Goal: Transaction & Acquisition: Purchase product/service

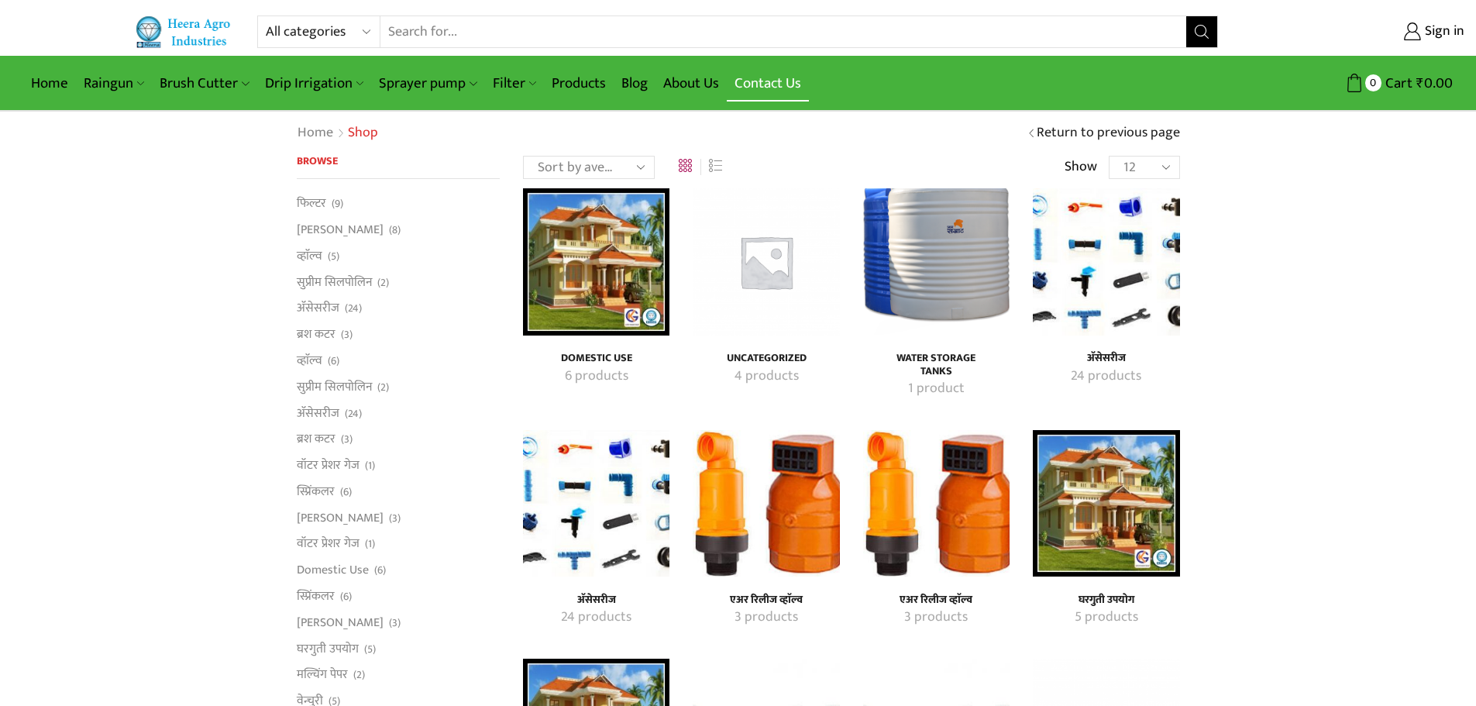
click at [751, 81] on link "Contact Us" at bounding box center [768, 83] width 82 height 36
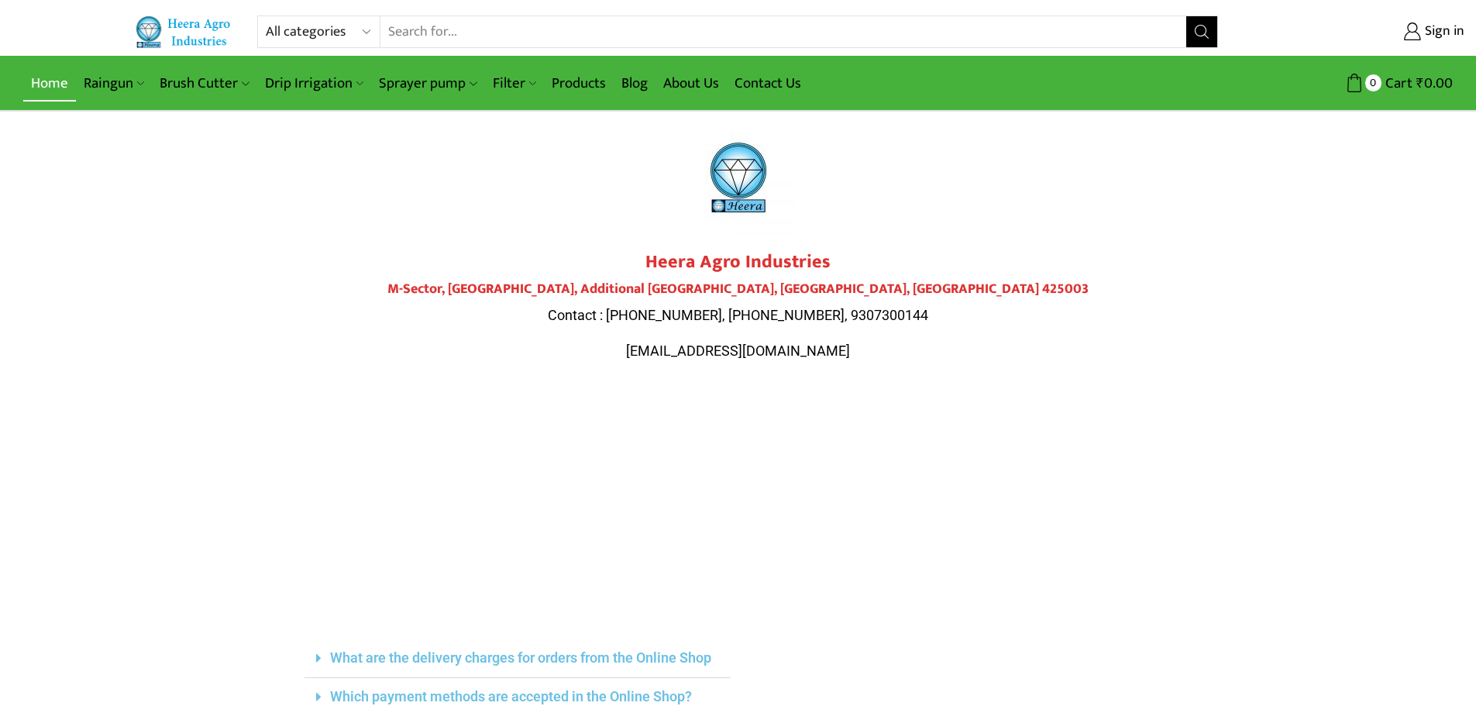
click at [45, 77] on link "Home" at bounding box center [49, 83] width 53 height 36
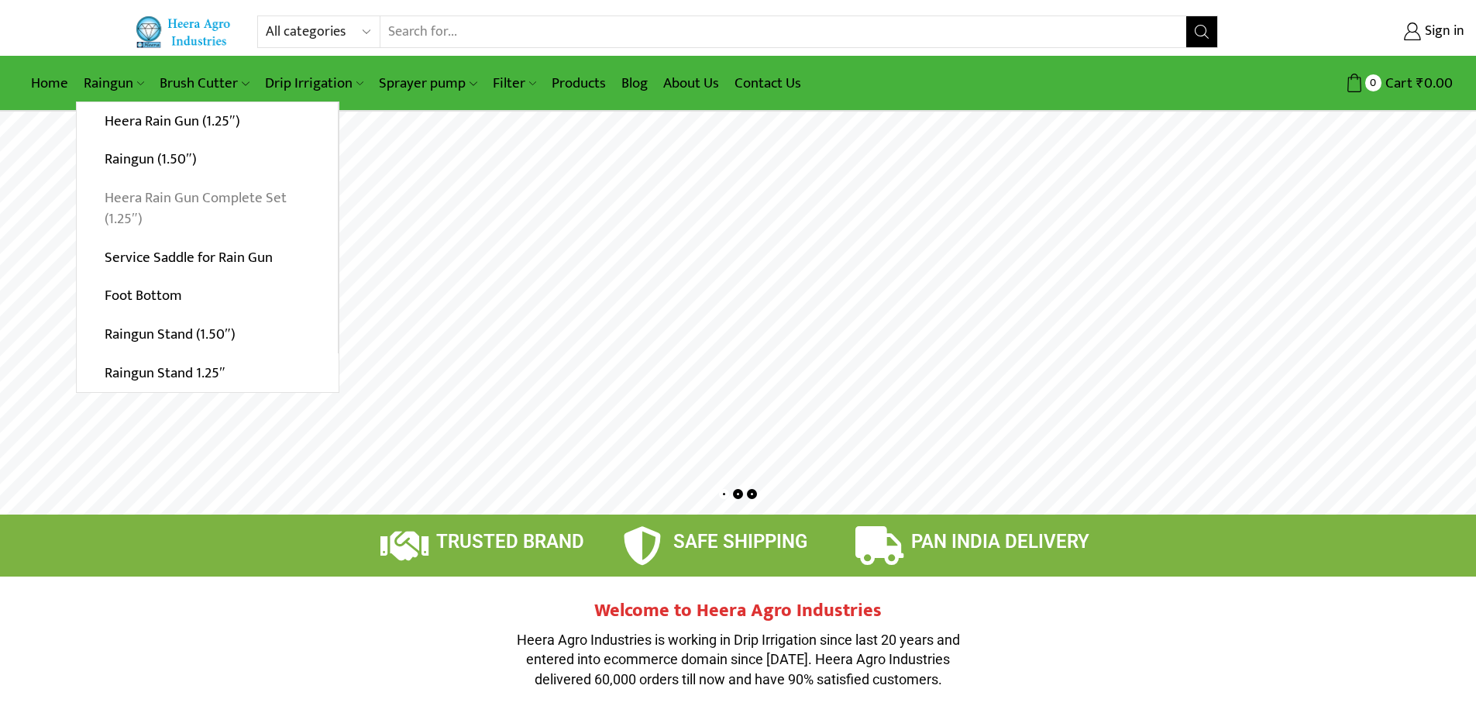
click at [154, 198] on link "Heera Rain Gun Complete Set (1.25″)" at bounding box center [207, 209] width 261 height 60
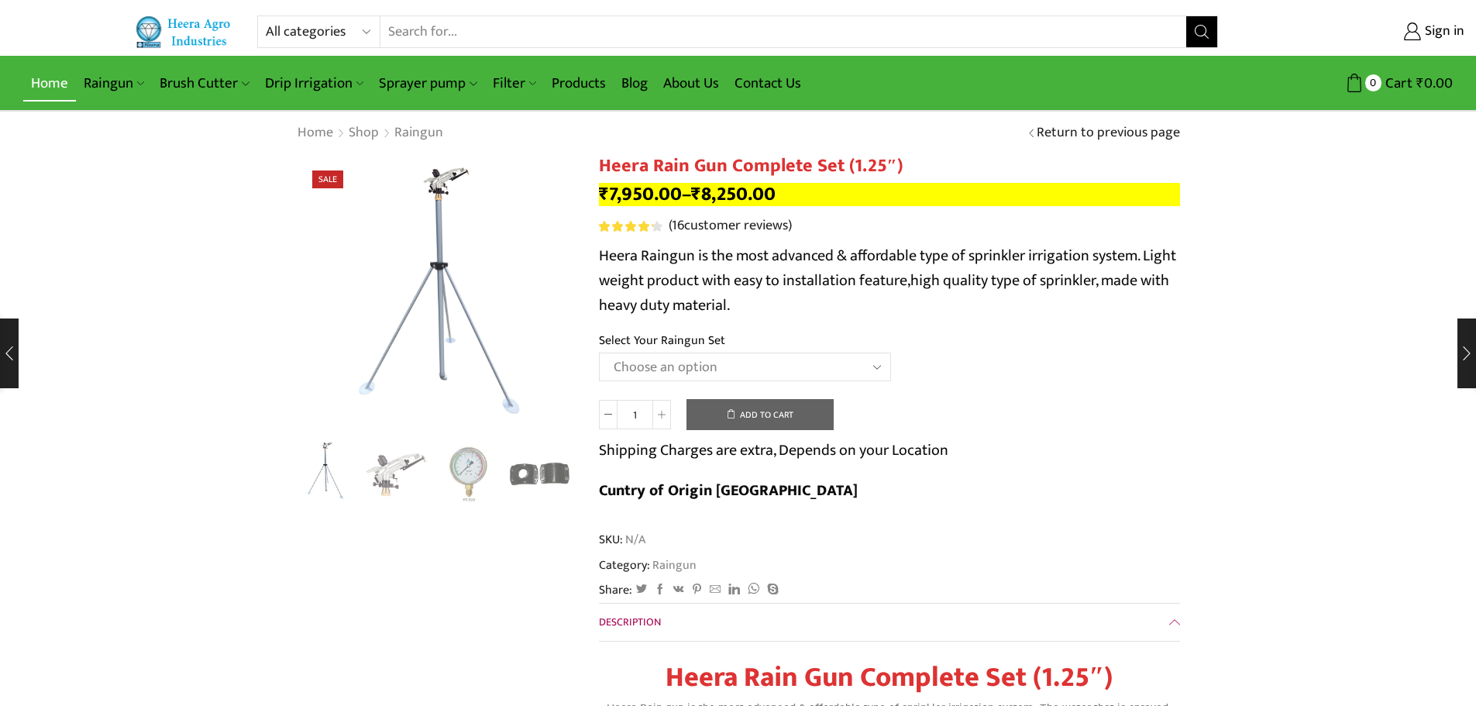
click at [50, 87] on link "Home" at bounding box center [49, 83] width 53 height 36
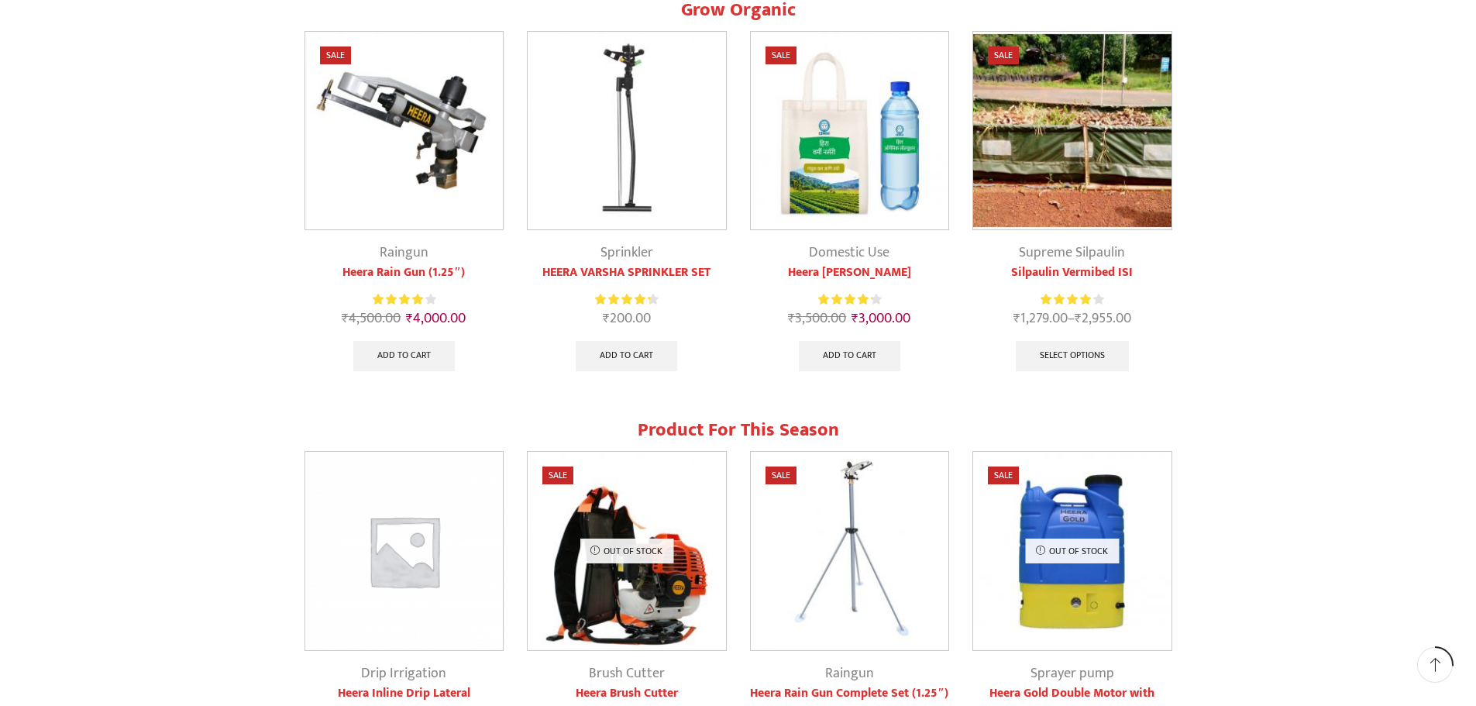
scroll to position [697, 0]
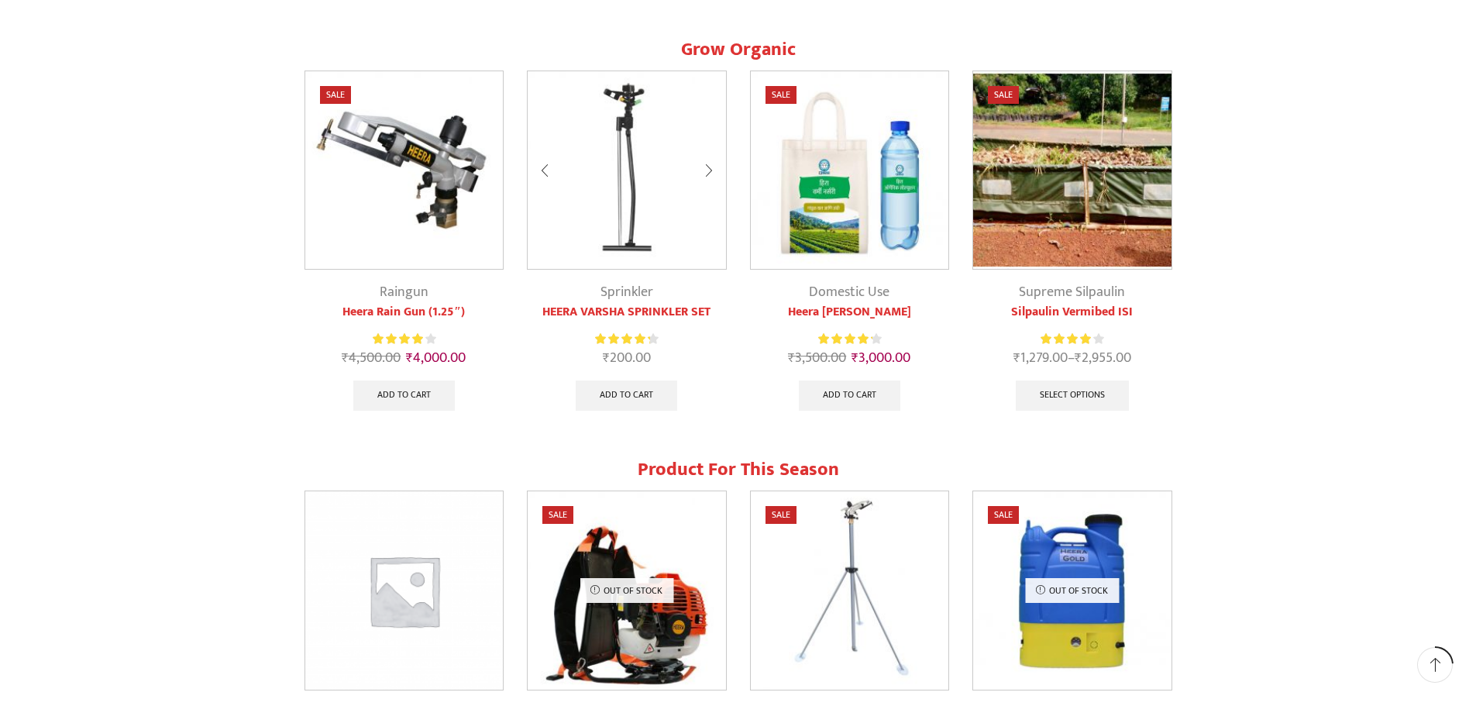
click at [631, 149] on img at bounding box center [627, 170] width 198 height 198
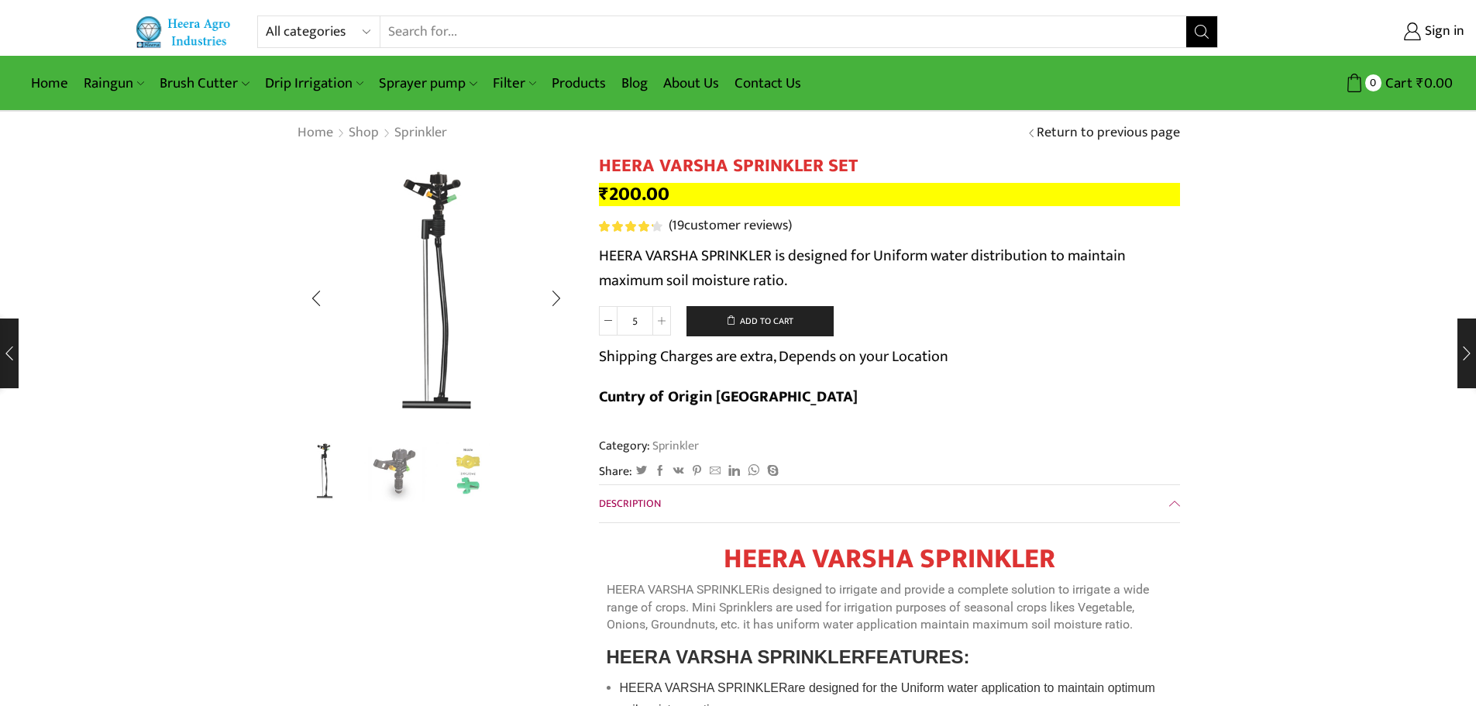
click at [397, 469] on img "2 / 3" at bounding box center [396, 471] width 64 height 64
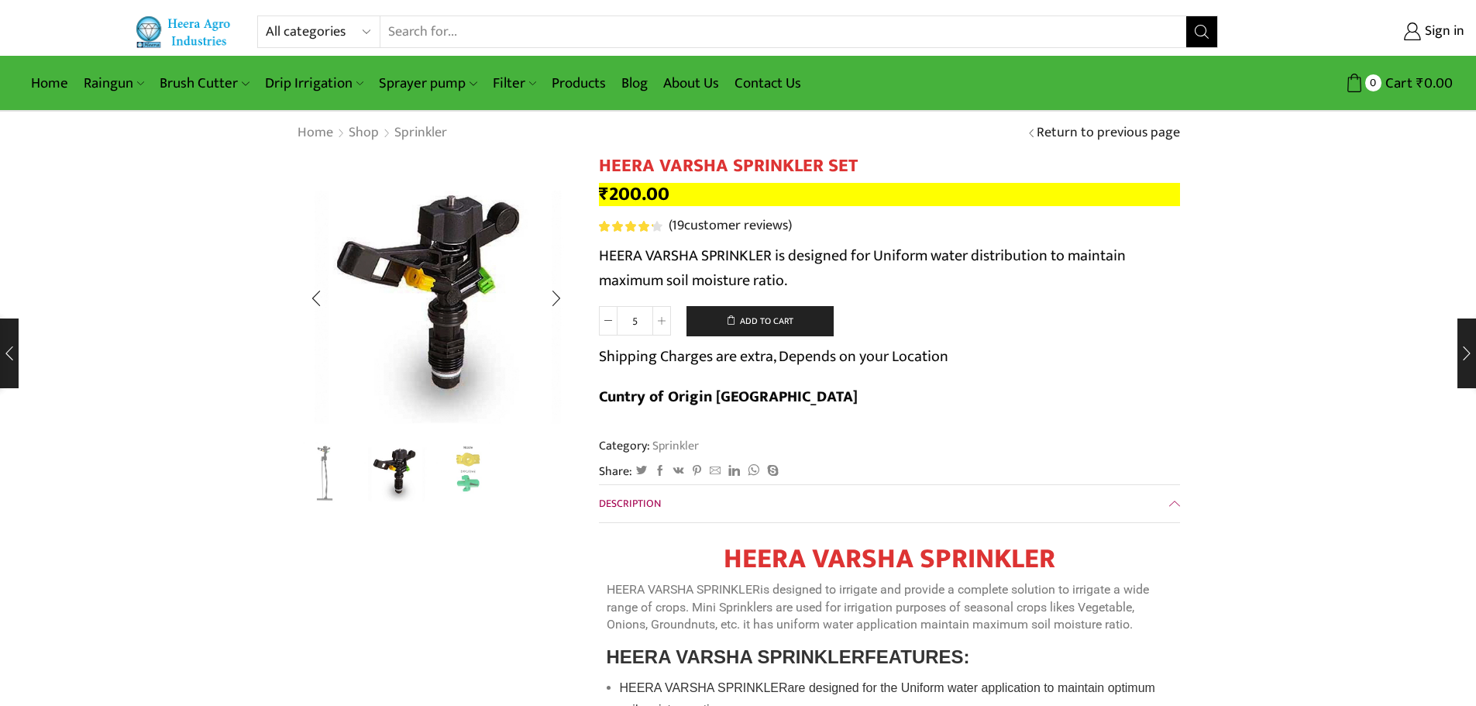
click at [456, 473] on img "3 / 3" at bounding box center [468, 471] width 64 height 64
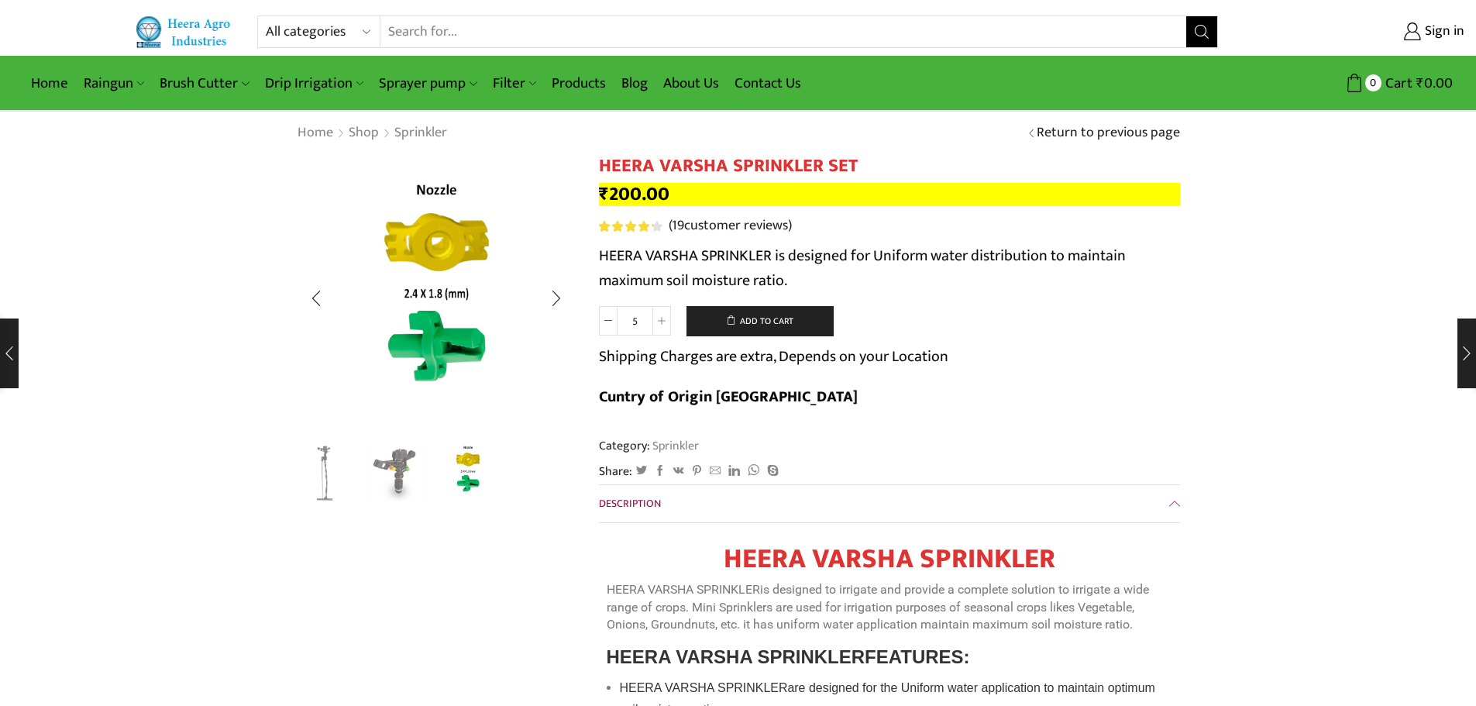
click at [400, 474] on img "2 / 3" at bounding box center [396, 471] width 64 height 64
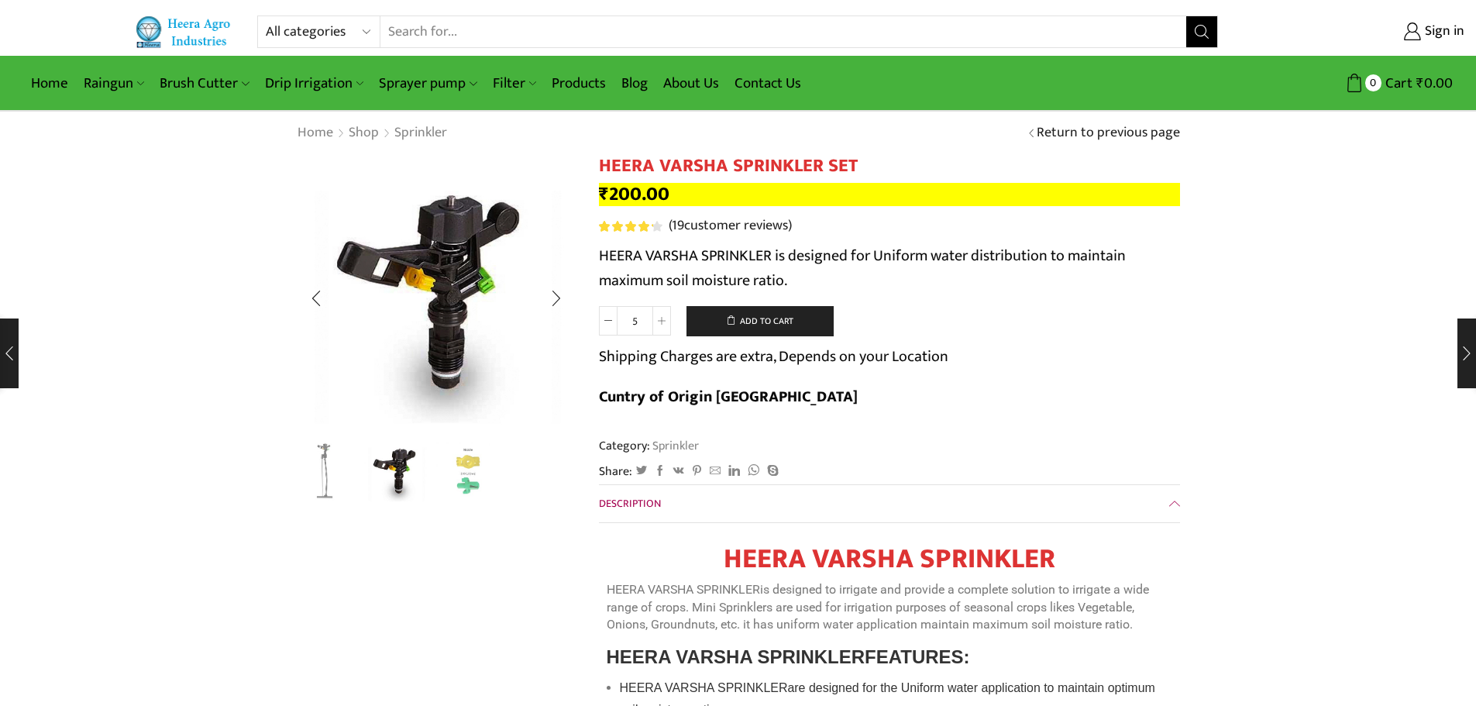
click at [321, 464] on img "1 / 3" at bounding box center [325, 471] width 64 height 64
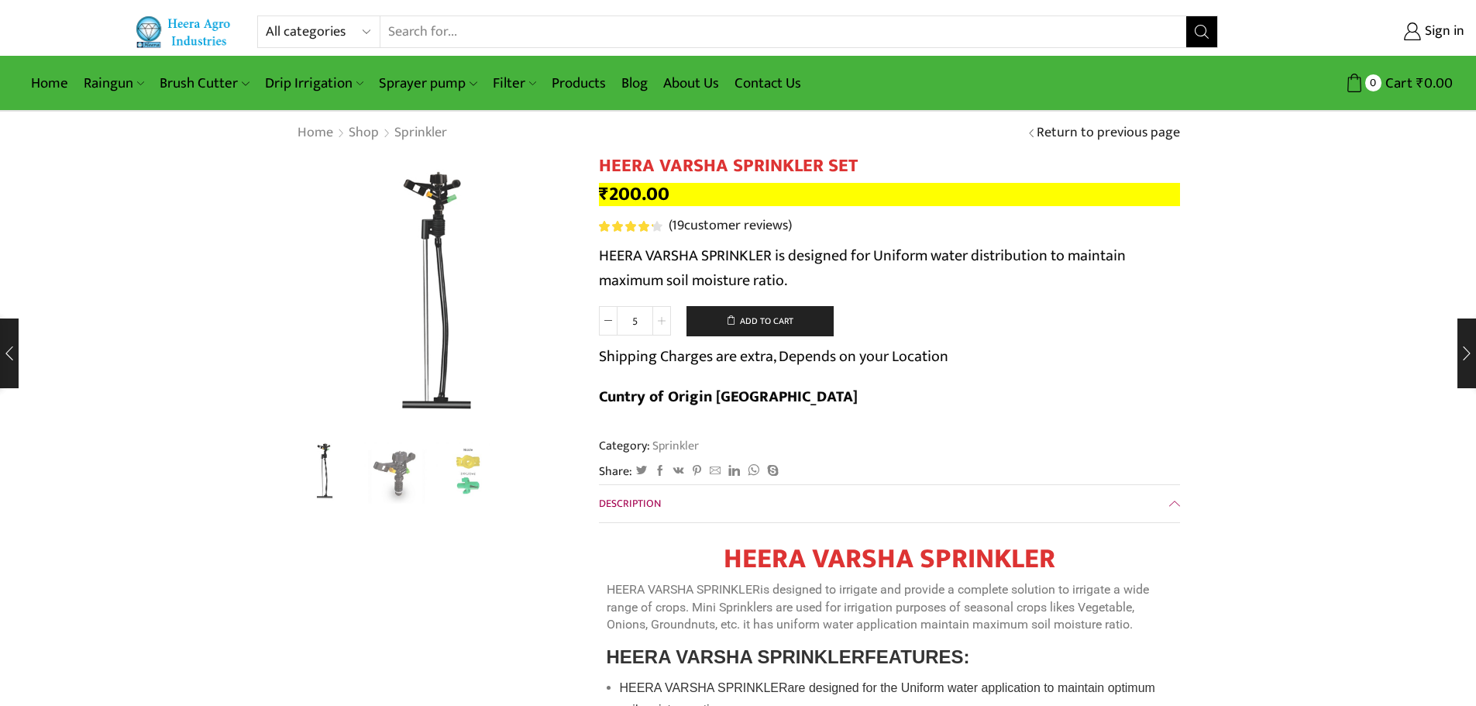
click at [658, 319] on icon at bounding box center [662, 321] width 8 height 8
type input "10"
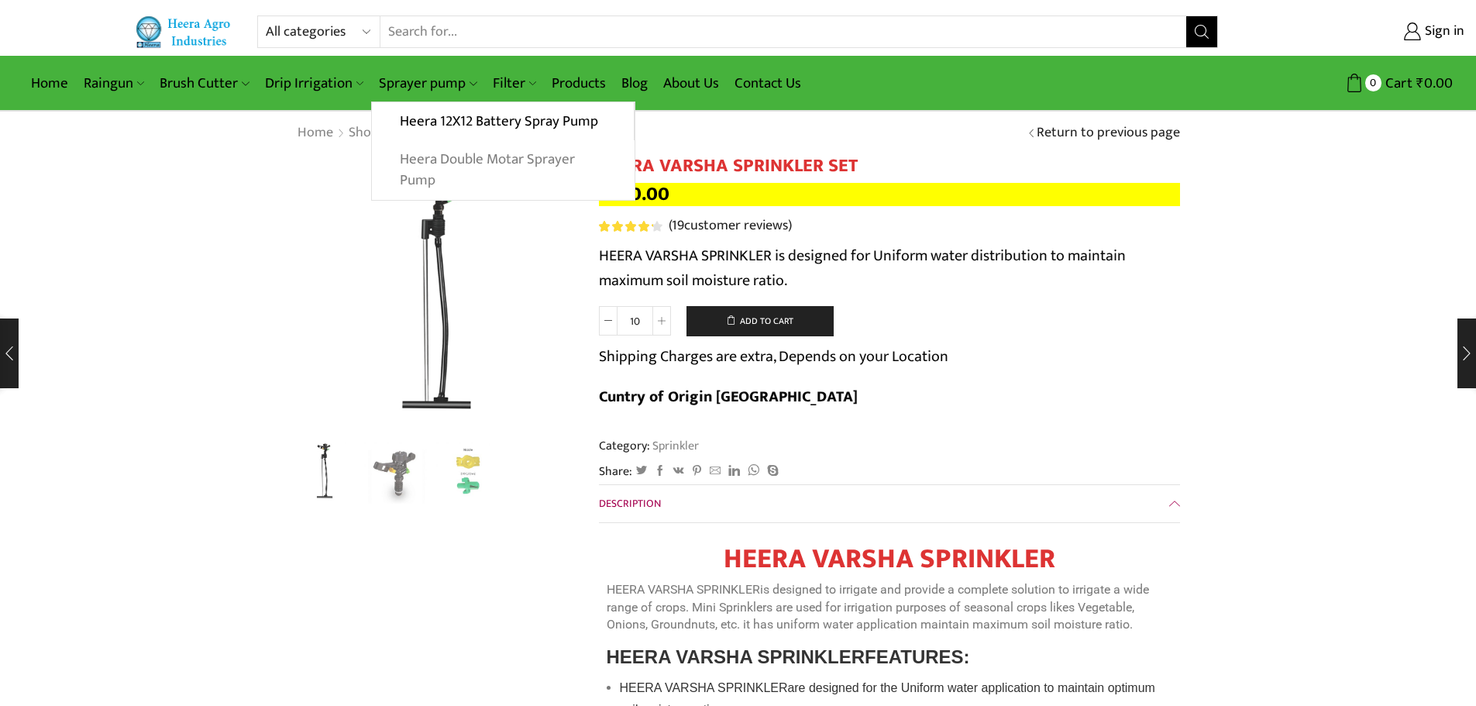
click at [452, 150] on link "Heera Double Motar Sprayer Pump" at bounding box center [503, 170] width 262 height 60
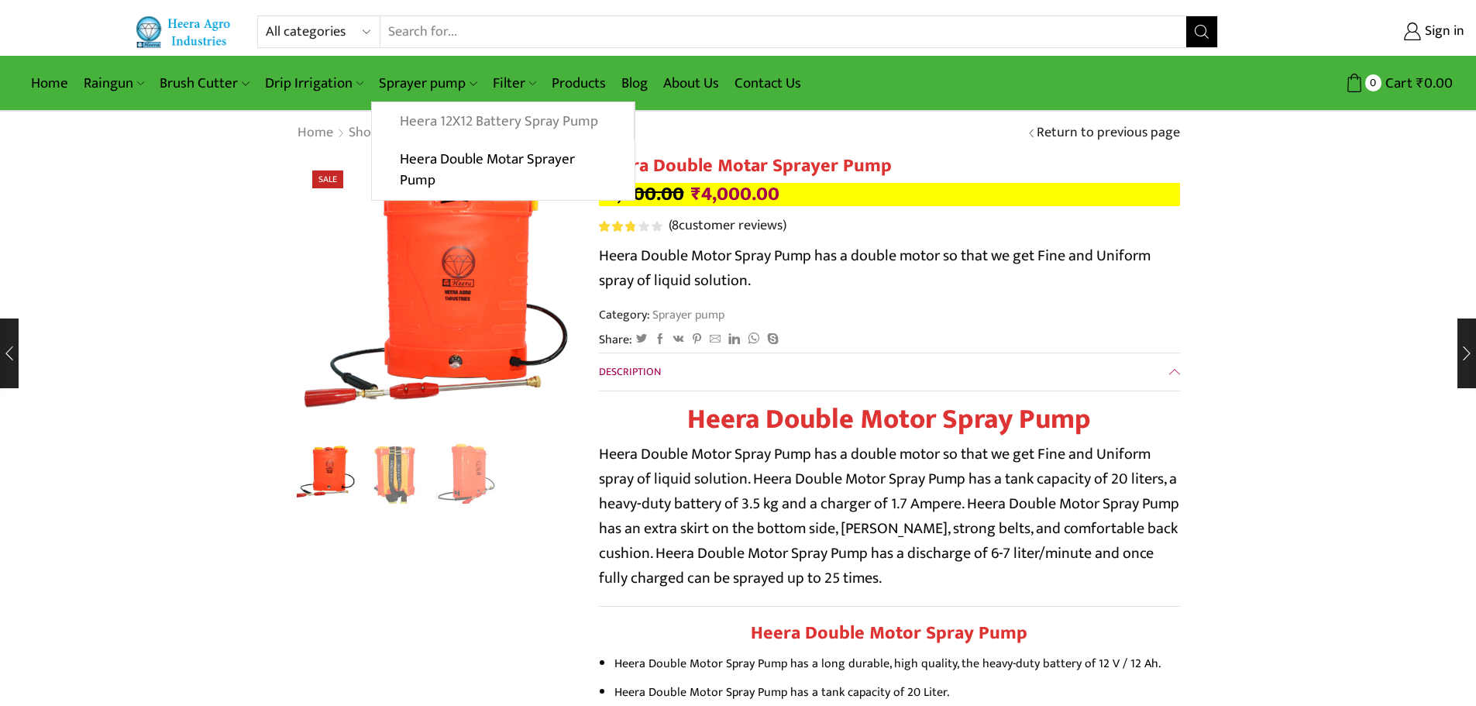
click at [452, 119] on link "Heera 12X12 Battery Spray Pump" at bounding box center [502, 121] width 261 height 39
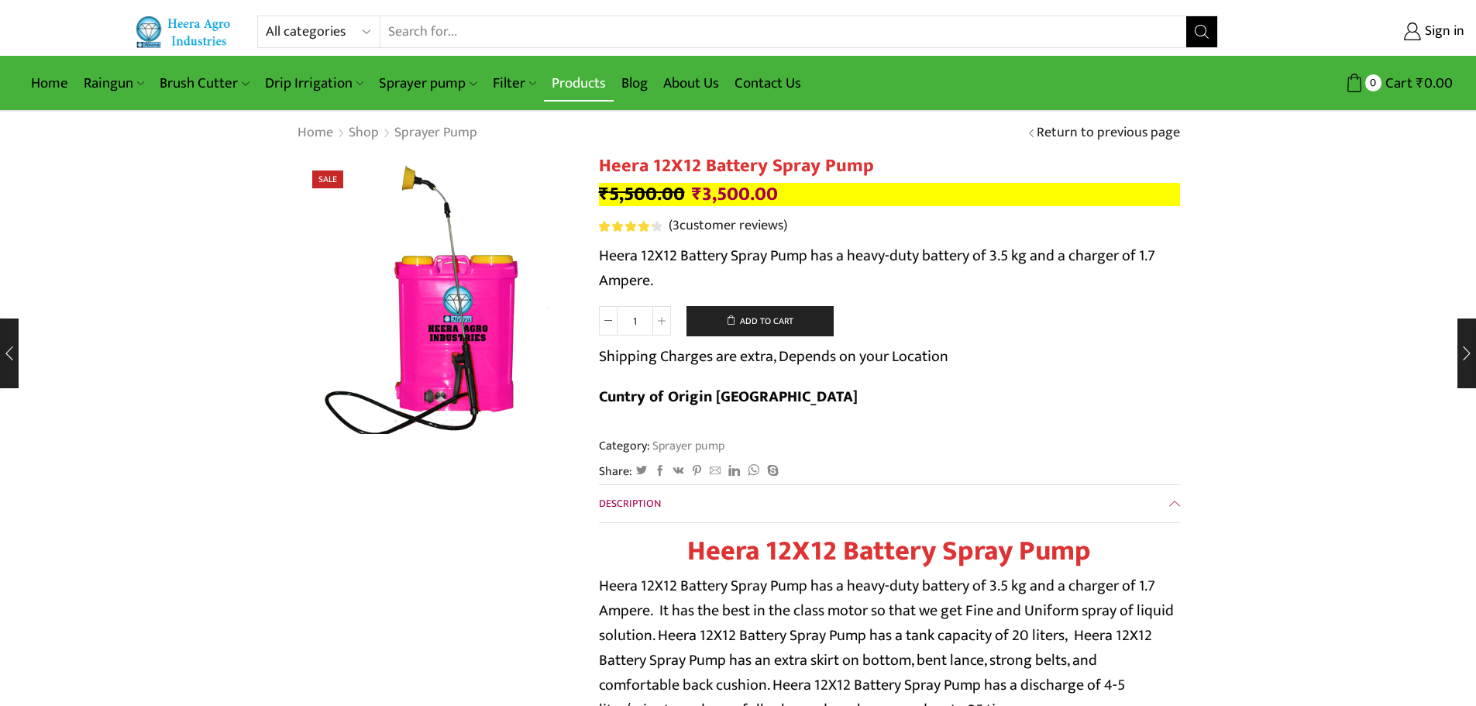
click at [573, 80] on link "Products" at bounding box center [579, 83] width 70 height 36
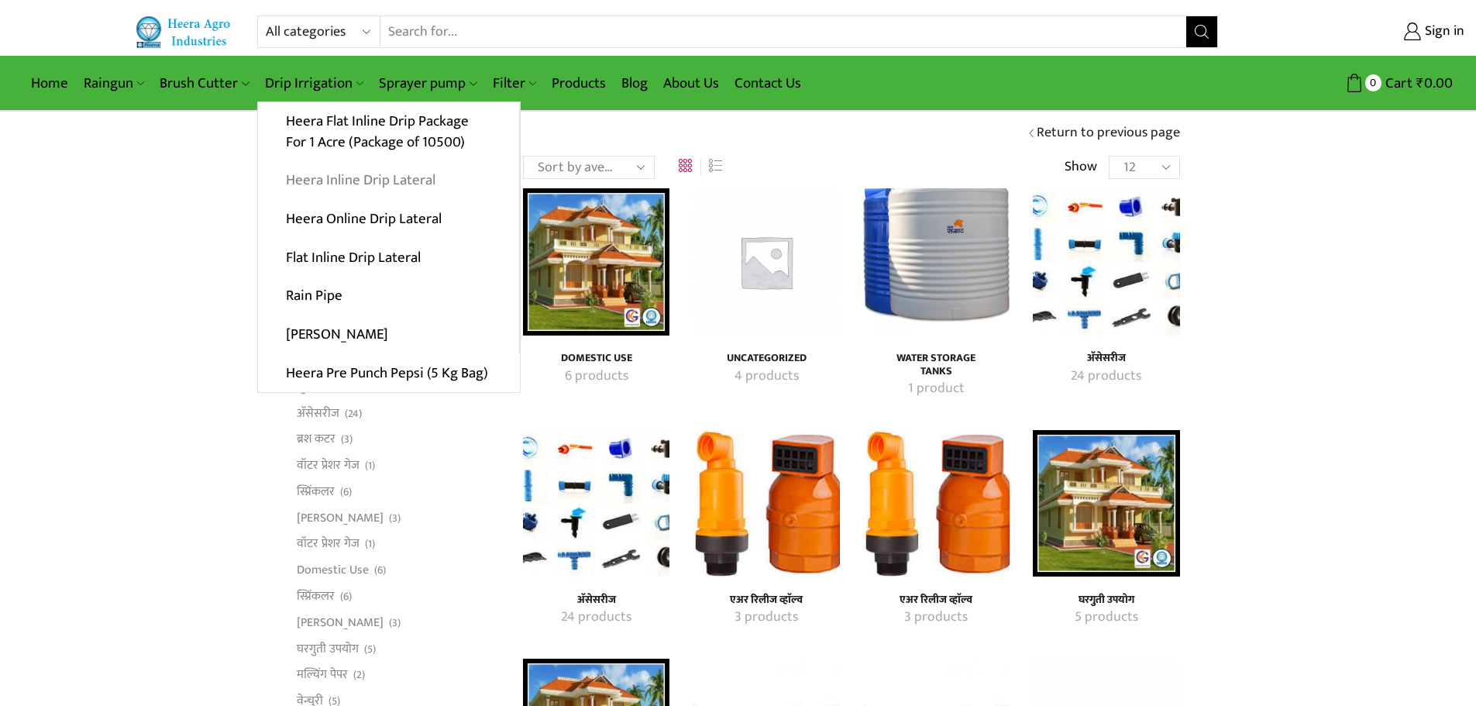
click at [366, 181] on link "Heera Inline Drip Lateral" at bounding box center [388, 180] width 261 height 39
